Goal: Information Seeking & Learning: Understand process/instructions

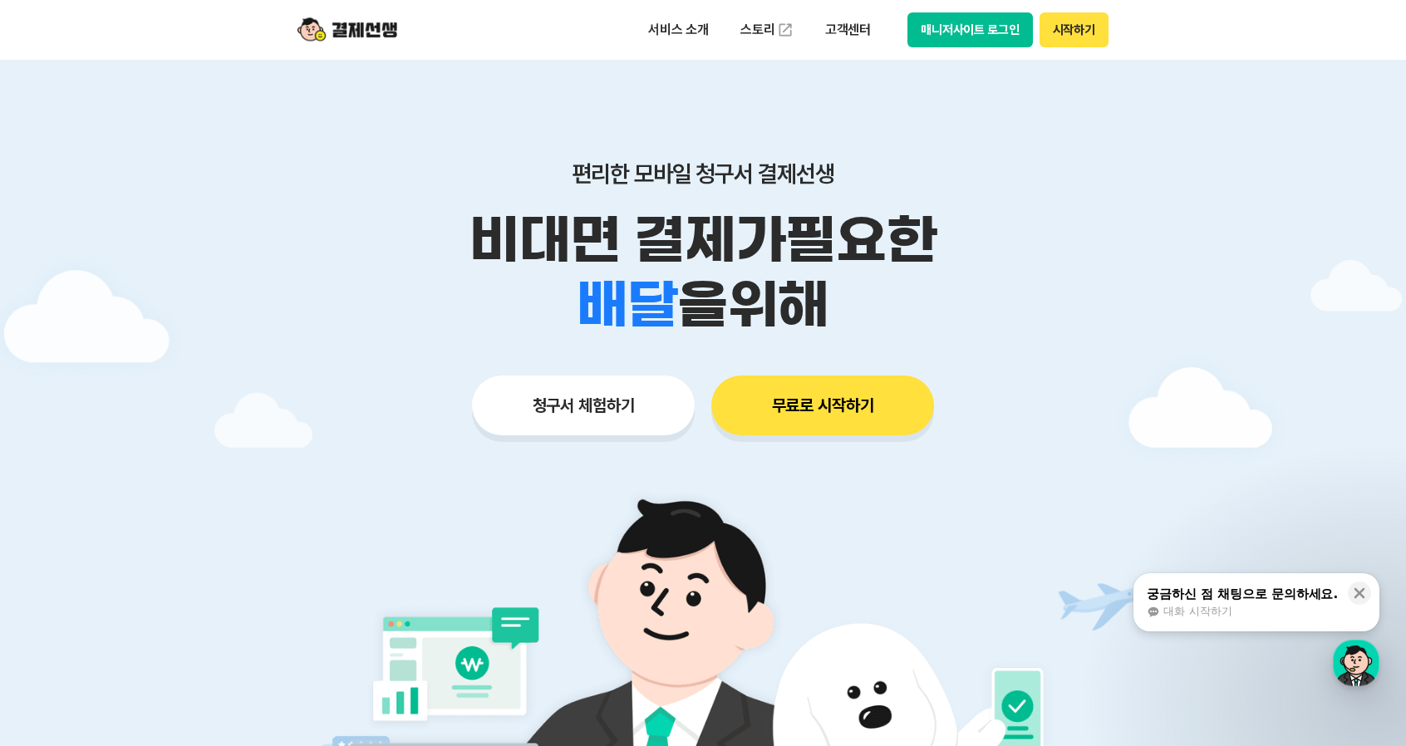
click at [973, 34] on button "매니저사이트 로그인" at bounding box center [969, 29] width 125 height 35
click at [970, 24] on button "매니저사이트 로그인" at bounding box center [969, 29] width 125 height 35
click at [698, 29] on p "서비스 소개" at bounding box center [678, 30] width 84 height 30
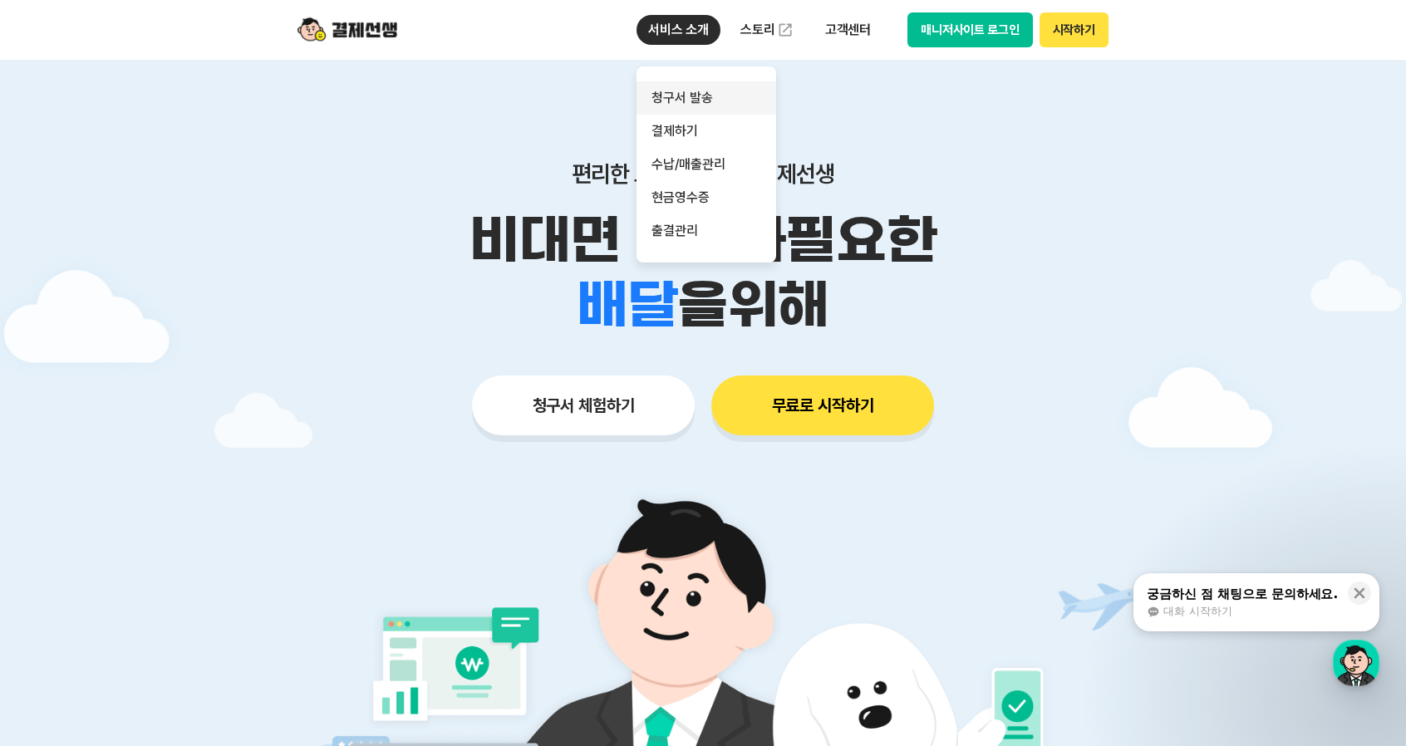
click at [701, 94] on link "청구서 발송" at bounding box center [706, 97] width 140 height 33
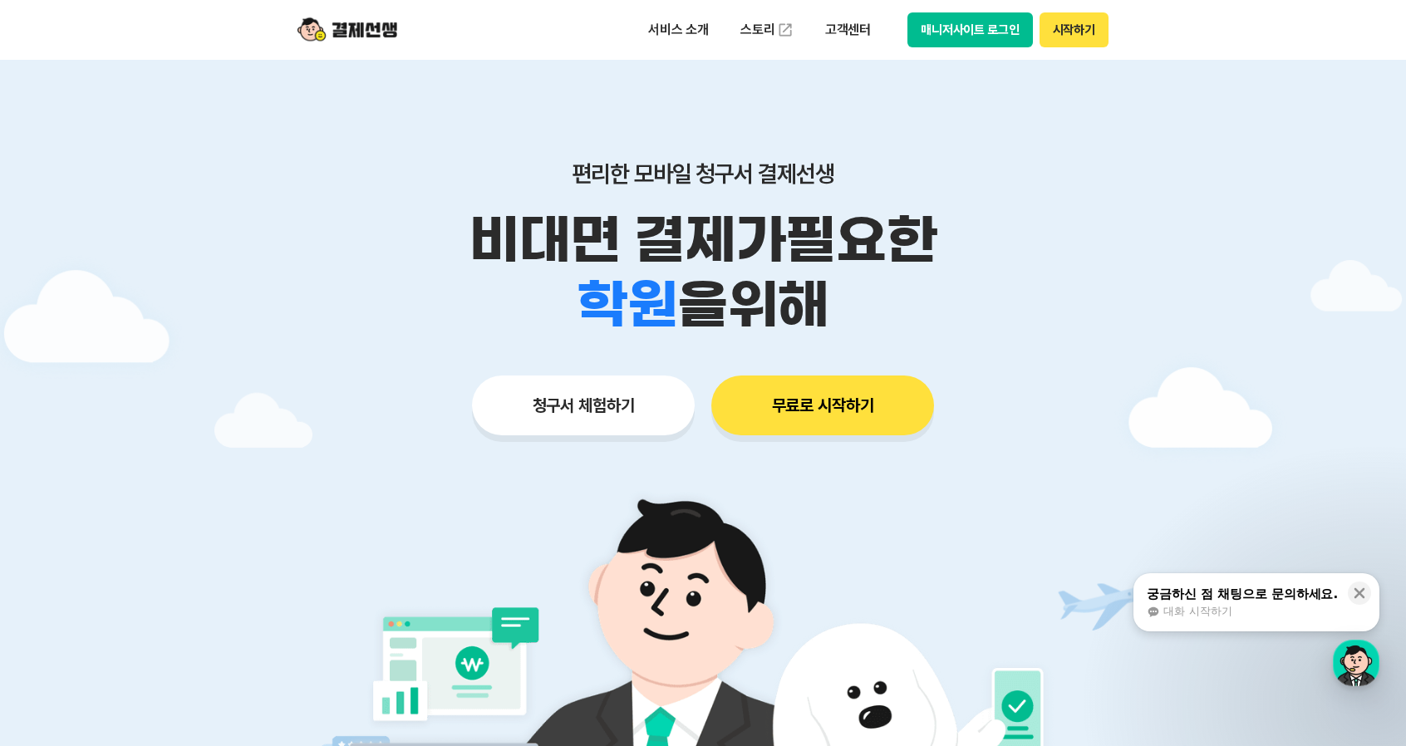
click at [956, 30] on button "매니저사이트 로그인" at bounding box center [969, 29] width 125 height 35
click at [975, 32] on button "매니저사이트 로그인" at bounding box center [969, 29] width 125 height 35
